Goal: Navigation & Orientation: Go to known website

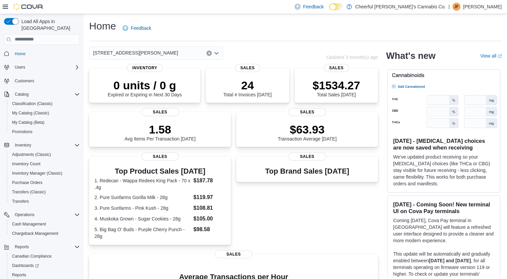
click at [0, 13] on html "Feedback Dark Mode Cheerful [PERSON_NAME]'s Cannabis Co. | JF [PERSON_NAME] Loa…" at bounding box center [253, 139] width 507 height 279
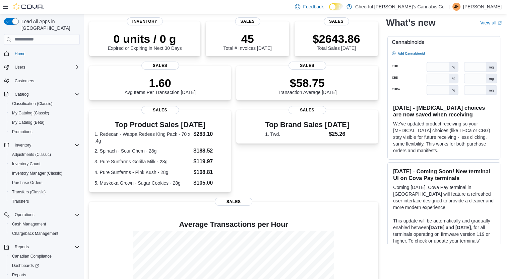
scroll to position [45, 0]
